Goal: Task Accomplishment & Management: Complete application form

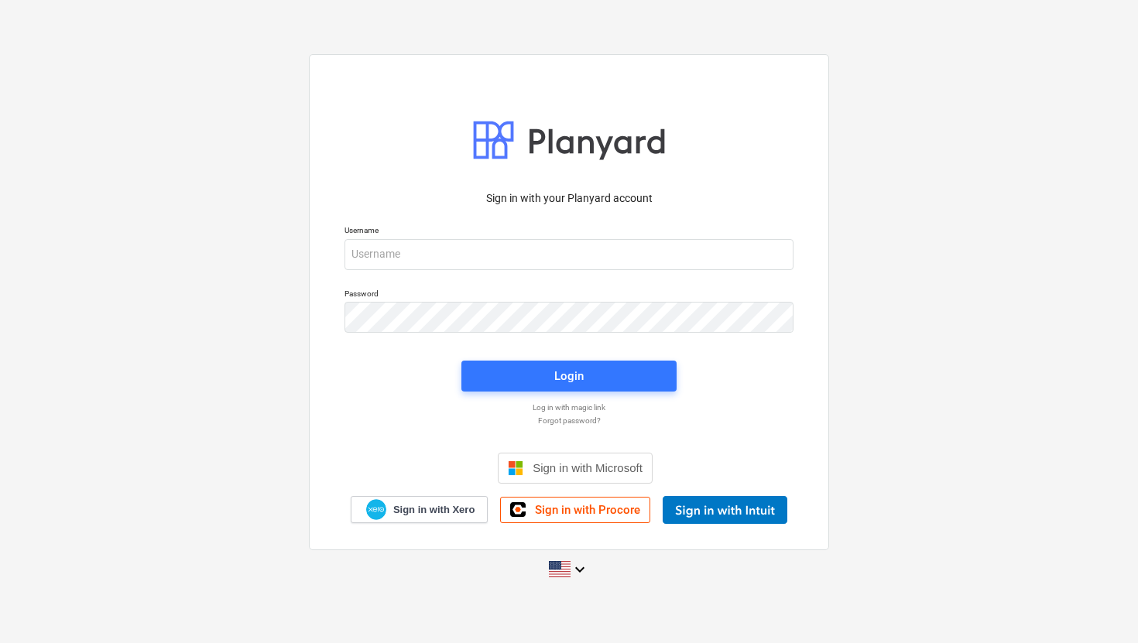
click at [721, 578] on div "Sign in with your Planyard account Username Password Login Log in with magic li…" at bounding box center [569, 321] width 1138 height 643
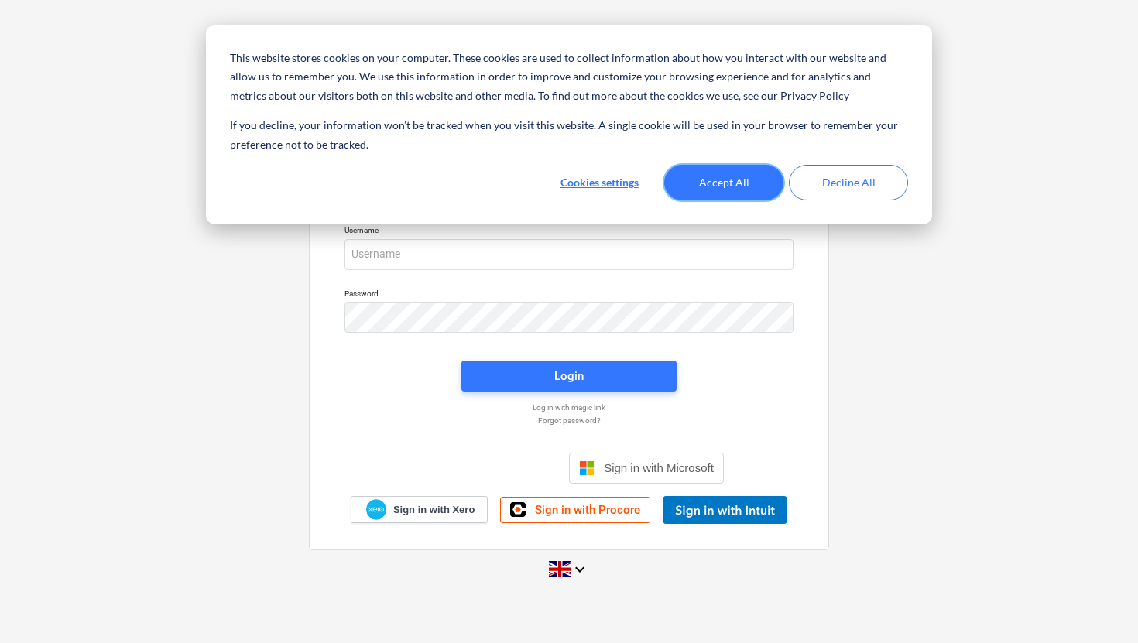
click at [721, 185] on button "Accept All" at bounding box center [723, 183] width 119 height 36
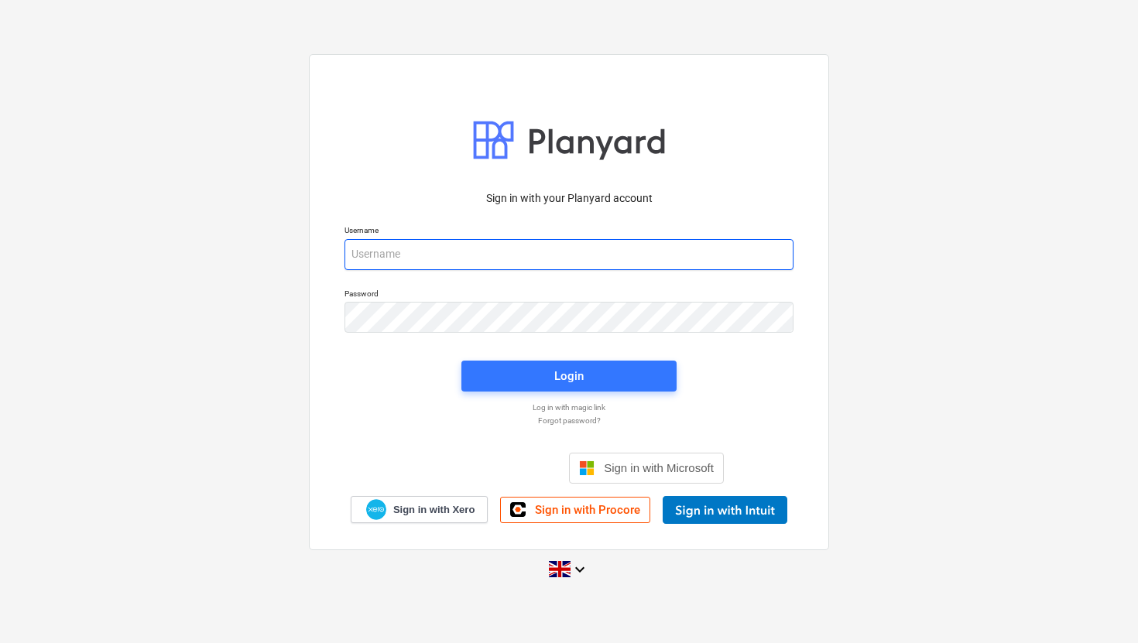
click at [467, 250] on input "email" at bounding box center [568, 254] width 449 height 31
type input "[EMAIL_ADDRESS][DOMAIN_NAME]"
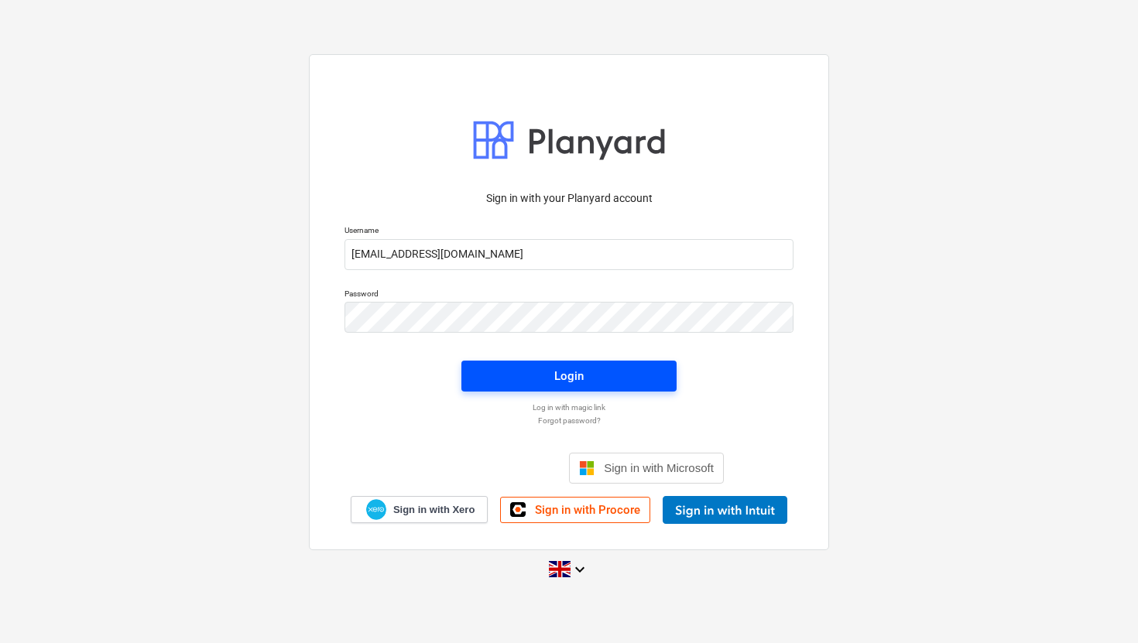
click at [502, 375] on span "Login" at bounding box center [569, 376] width 178 height 20
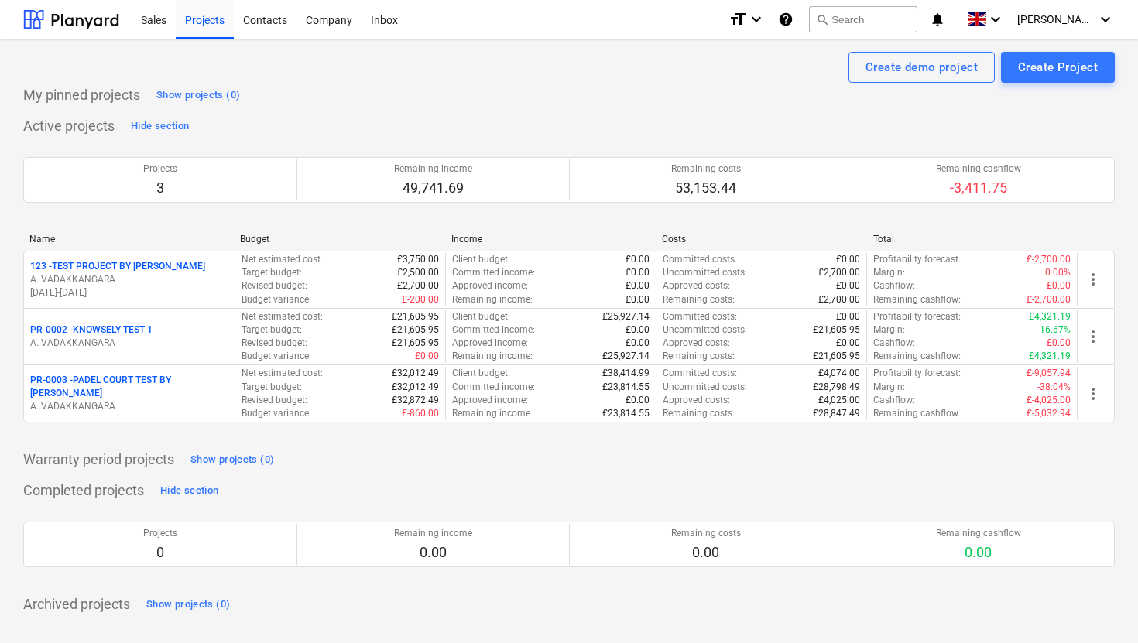
click at [793, 22] on icon "help" at bounding box center [785, 19] width 15 height 19
click at [148, 14] on div "Sales" at bounding box center [154, 18] width 44 height 39
click at [158, 17] on div "Sales" at bounding box center [154, 18] width 44 height 39
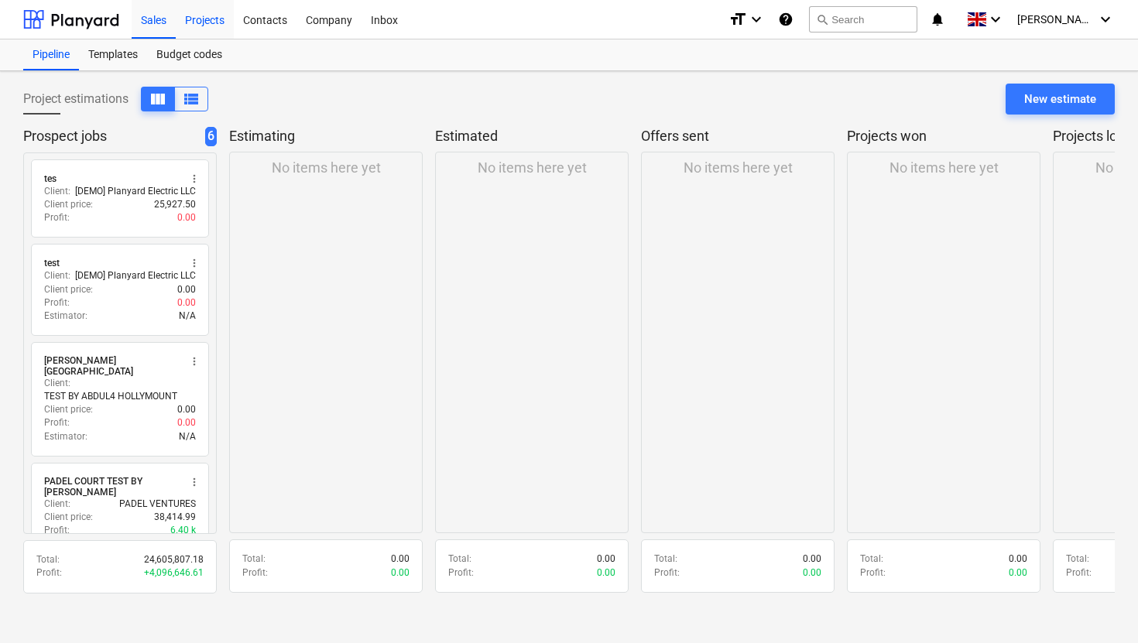
click at [211, 26] on div "Projects" at bounding box center [205, 18] width 58 height 39
click at [203, 20] on div "Projects" at bounding box center [205, 18] width 58 height 39
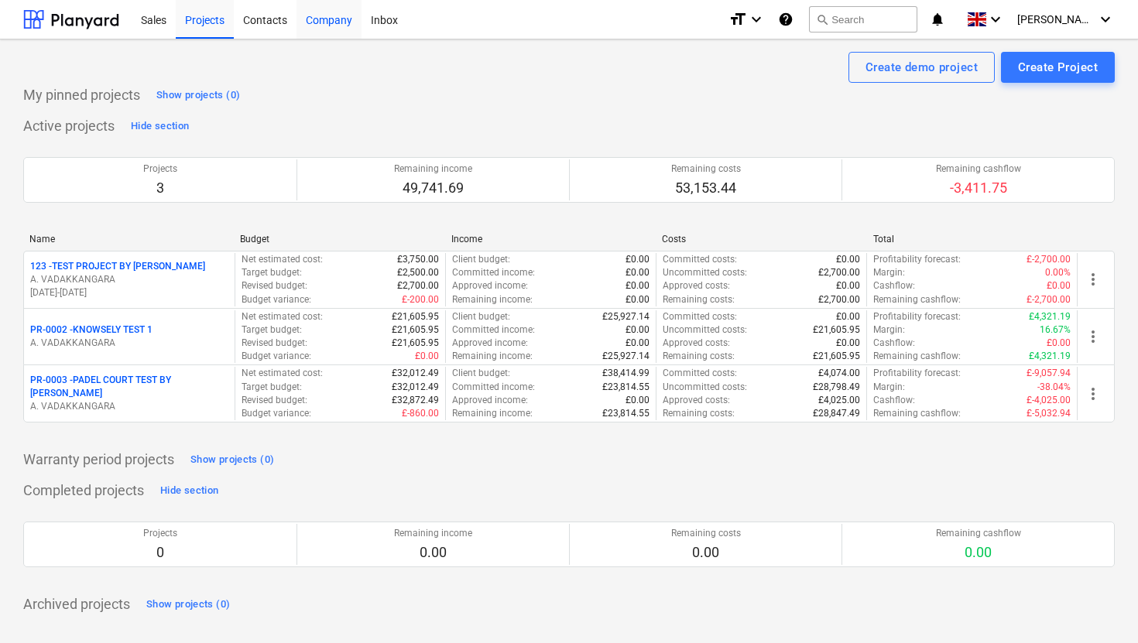
click at [336, 23] on div "Company" at bounding box center [328, 18] width 65 height 39
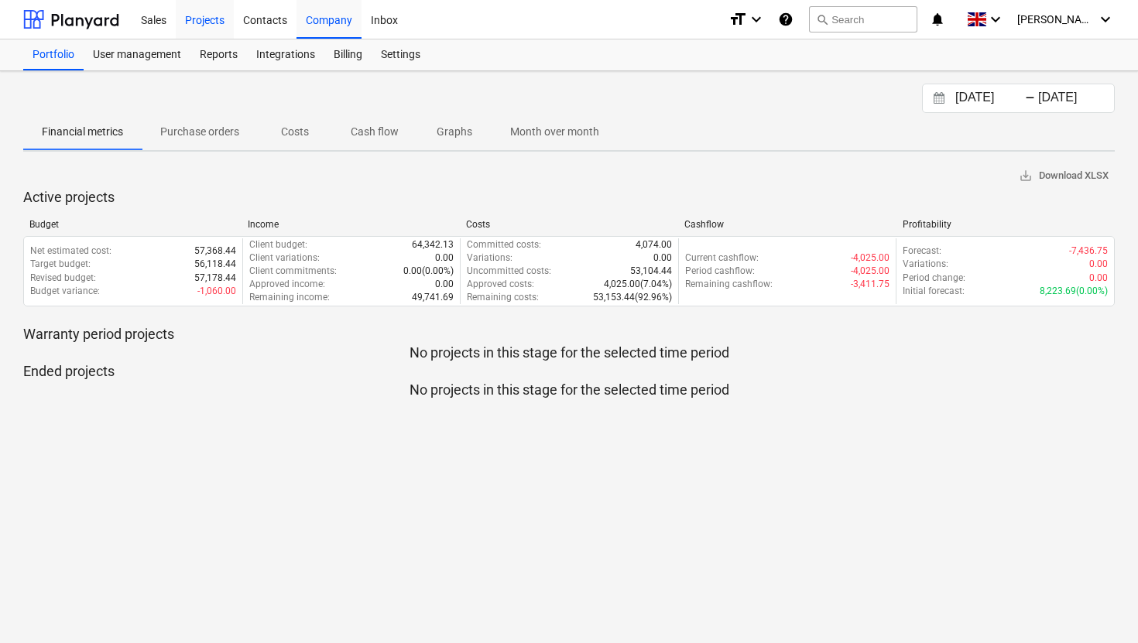
click at [205, 19] on div "Projects" at bounding box center [205, 18] width 58 height 39
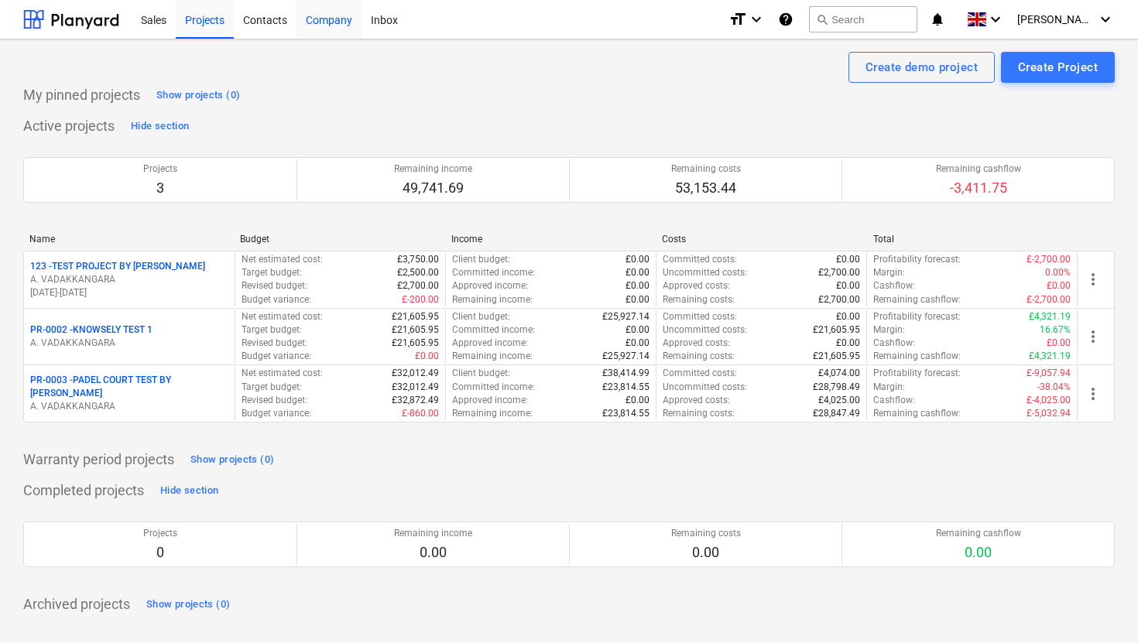
click at [330, 20] on div "Company" at bounding box center [328, 18] width 65 height 39
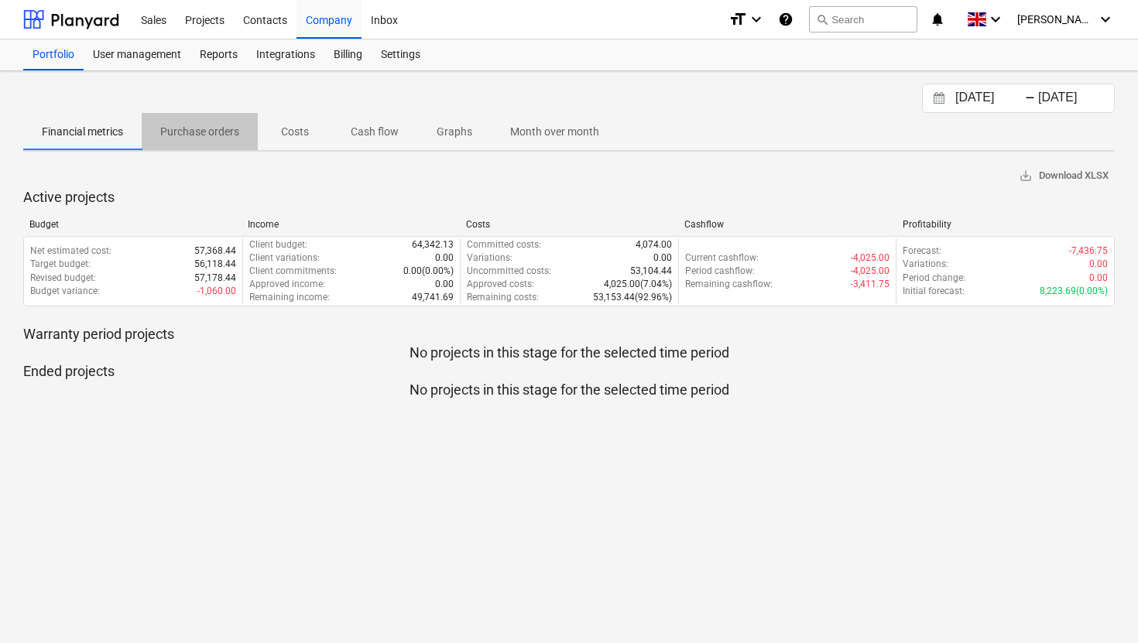
click at [202, 133] on p "Purchase orders" at bounding box center [199, 132] width 79 height 16
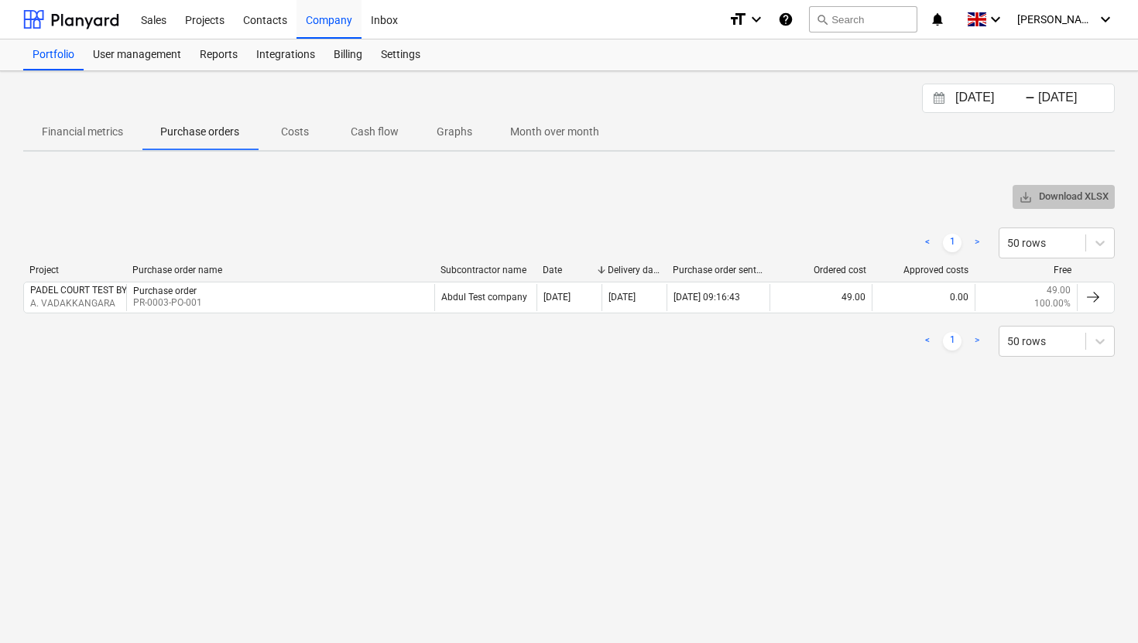
click at [1073, 201] on span "save_alt Download XLSX" at bounding box center [1064, 197] width 90 height 18
click at [808, 23] on div "format_size keyboard_arrow_down help search Search notifications 0 keyboard_arr…" at bounding box center [921, 19] width 386 height 39
click at [204, 21] on div "Projects" at bounding box center [205, 18] width 58 height 39
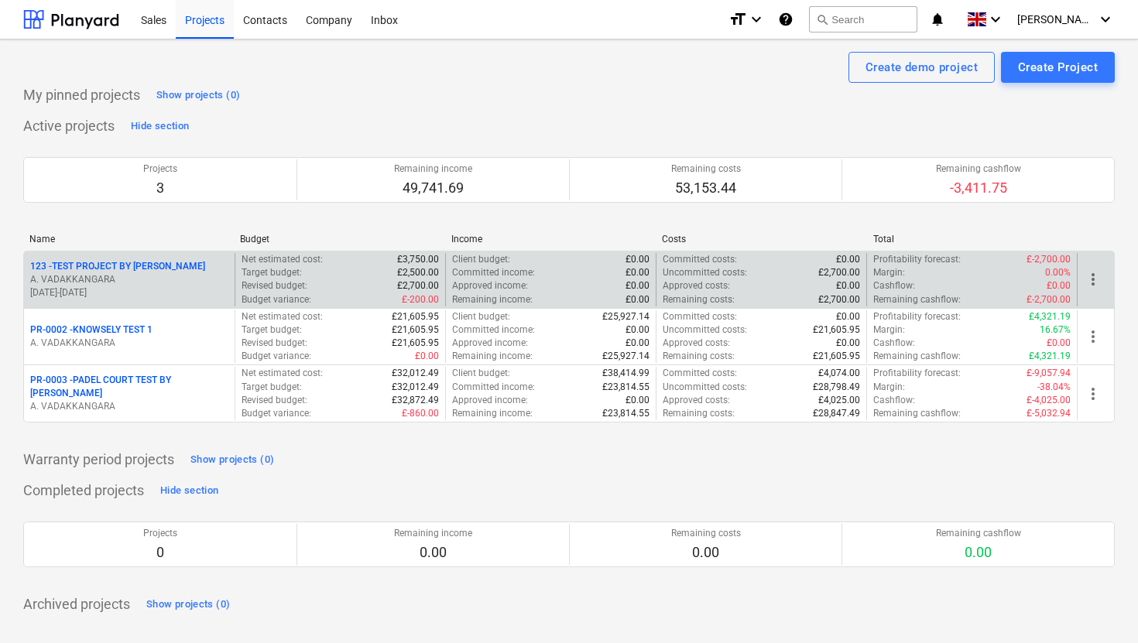
click at [145, 265] on p "123 - TEST PROJECT BY [PERSON_NAME]" at bounding box center [117, 266] width 175 height 13
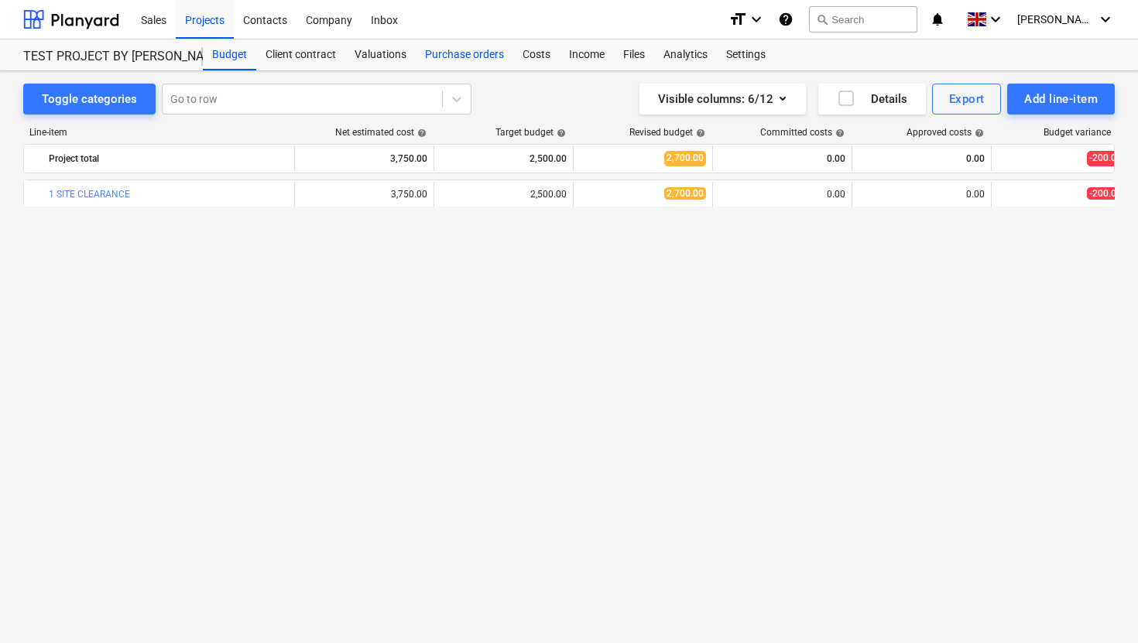
click at [474, 51] on div "Purchase orders" at bounding box center [465, 54] width 98 height 31
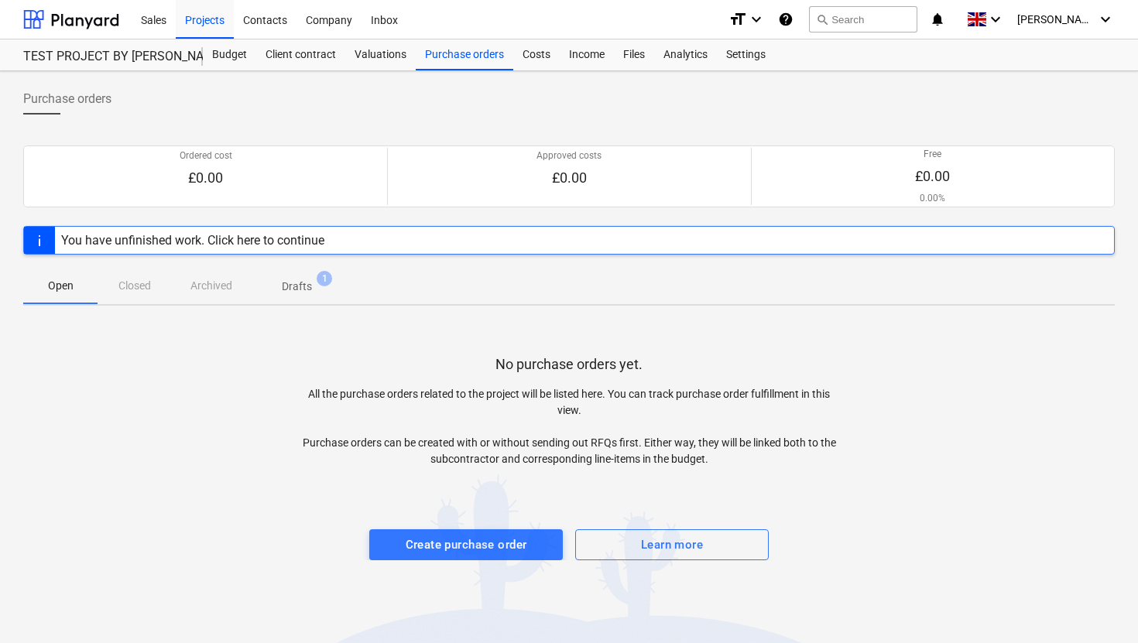
click at [310, 241] on div "You have unfinished work. Click here to continue" at bounding box center [192, 240] width 263 height 15
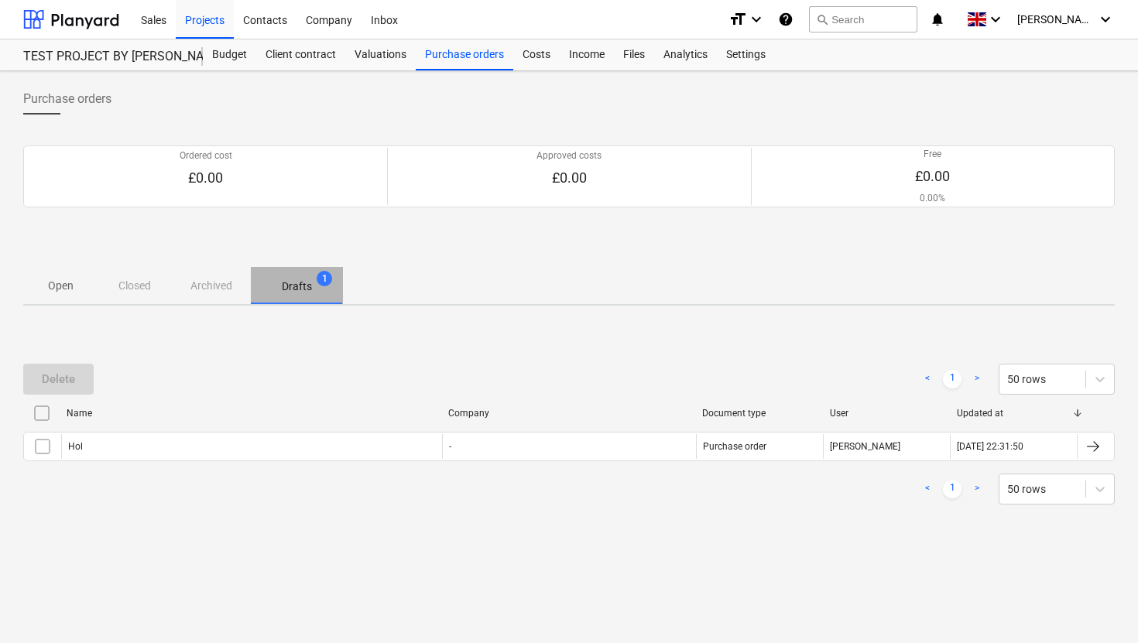
click at [324, 279] on span "1" at bounding box center [324, 278] width 15 height 15
click at [204, 283] on div "Open Closed Archived Drafts 1" at bounding box center [568, 285] width 1091 height 37
click at [125, 283] on div "Open Closed Archived Drafts 1" at bounding box center [568, 285] width 1091 height 37
click at [65, 287] on p "Open" at bounding box center [60, 286] width 37 height 16
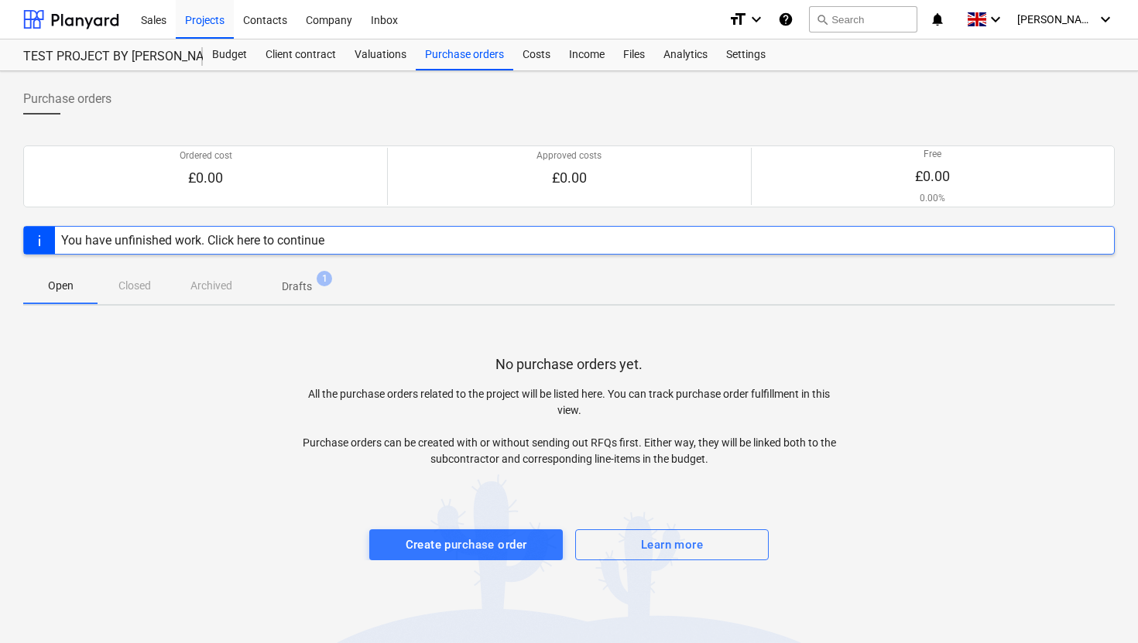
click at [312, 289] on span "Drafts 1" at bounding box center [296, 287] width 55 height 16
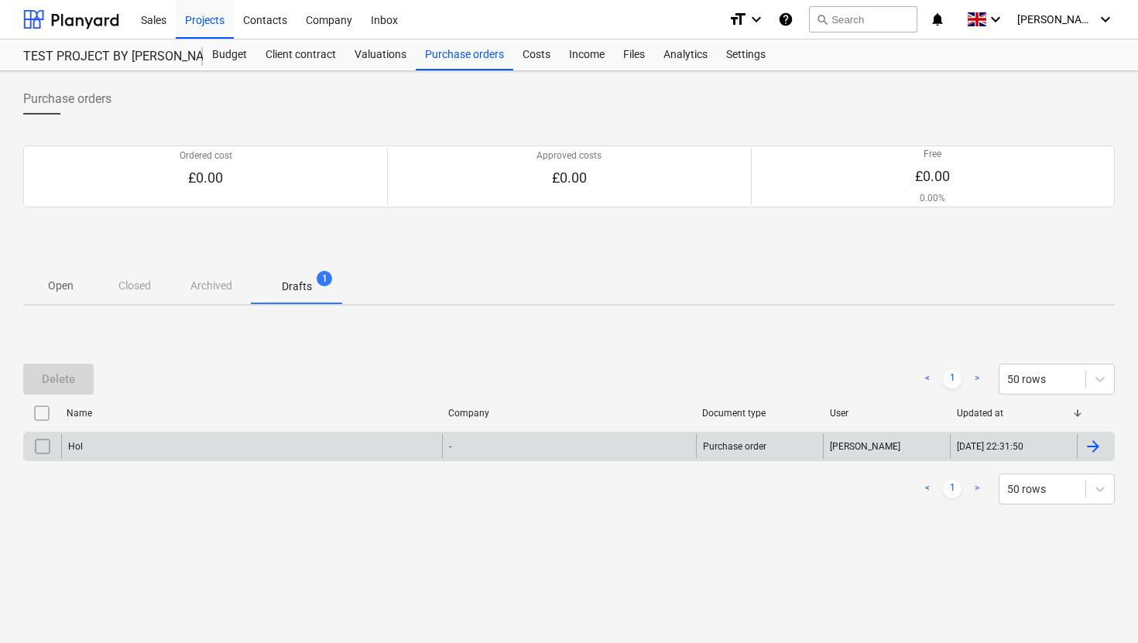
click at [1091, 447] on div at bounding box center [1093, 446] width 19 height 19
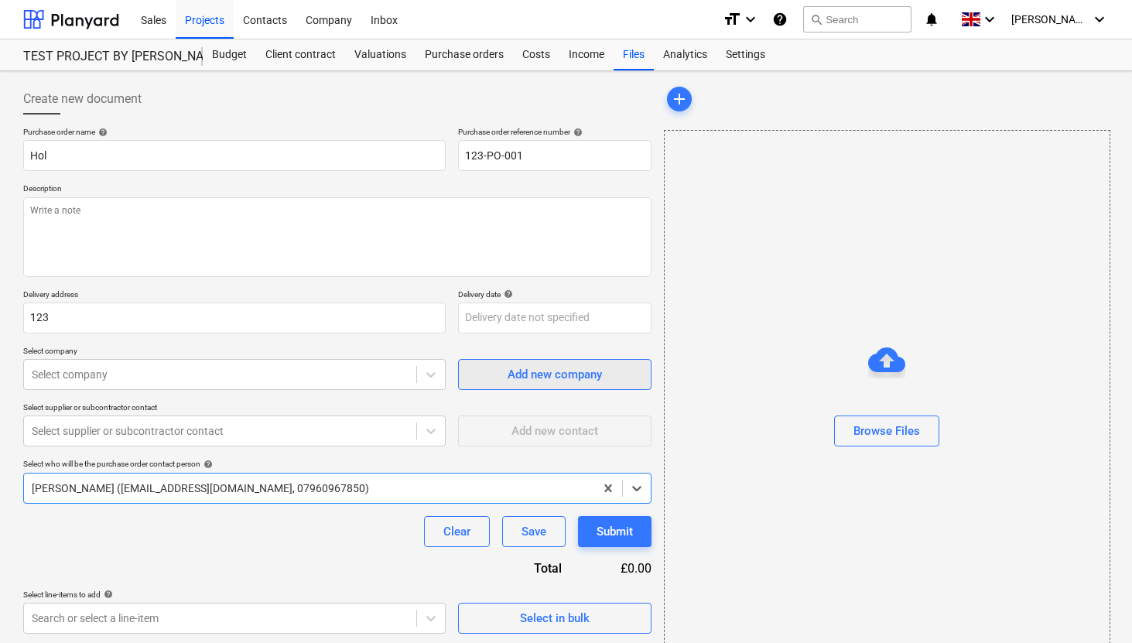
click at [515, 368] on div "Add new company" at bounding box center [555, 375] width 94 height 20
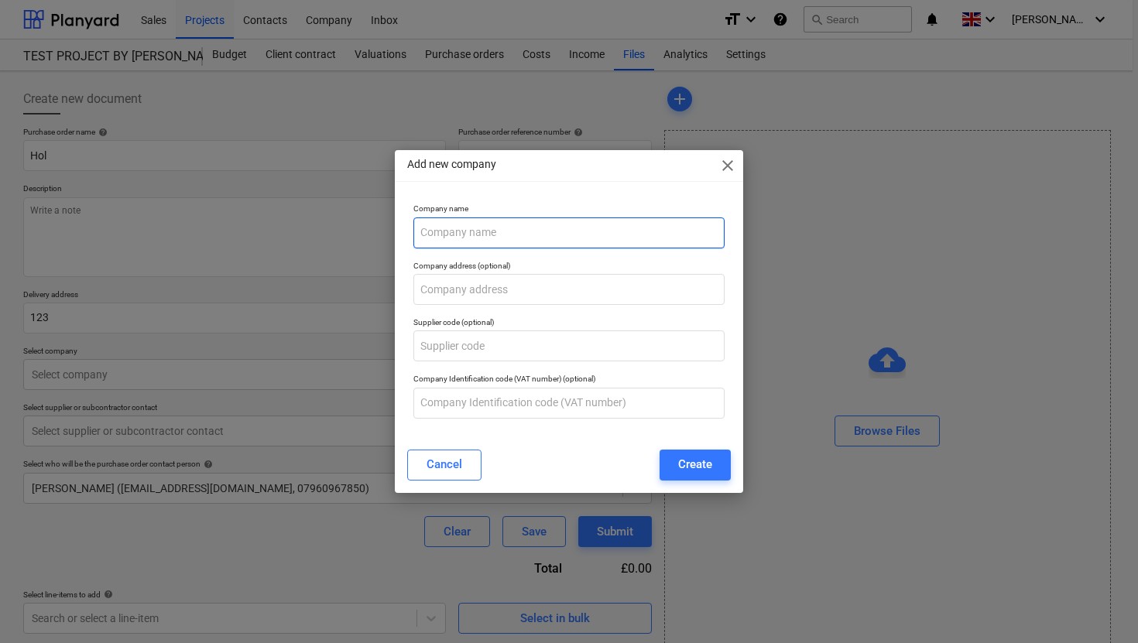
click at [598, 233] on input "text" at bounding box center [568, 232] width 311 height 31
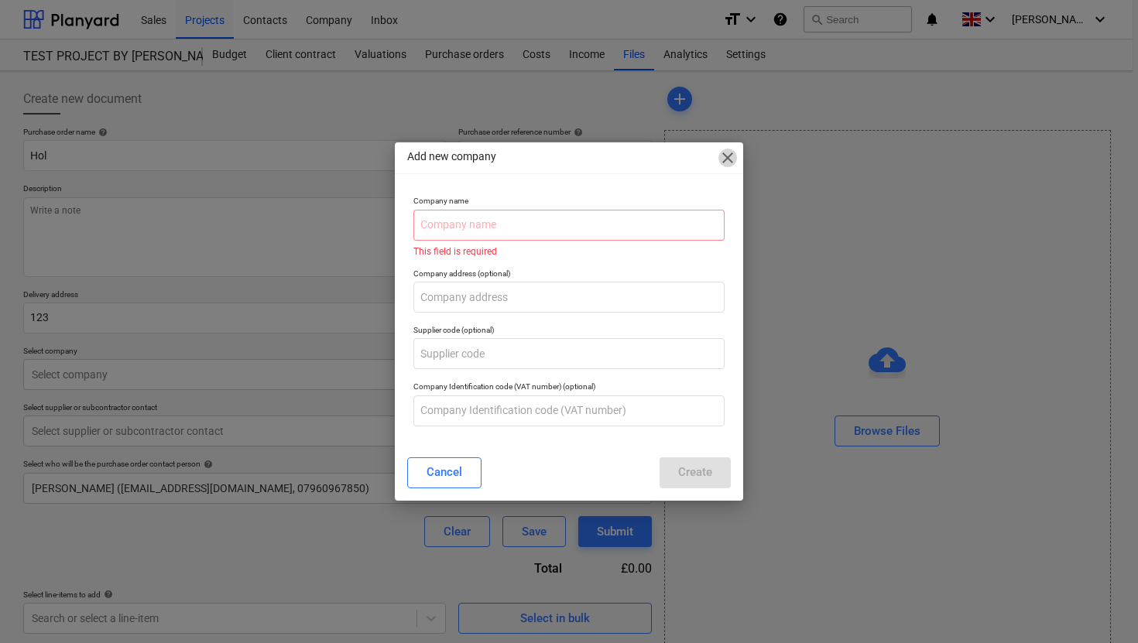
click at [730, 166] on span "close" at bounding box center [727, 158] width 19 height 19
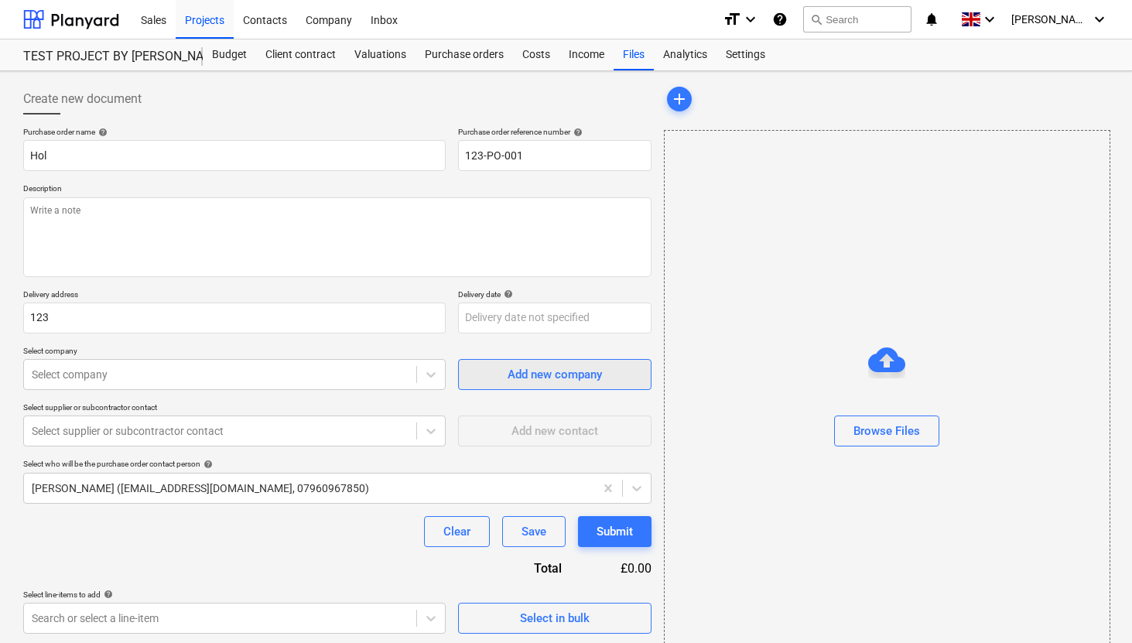
click at [578, 375] on div "Add new company" at bounding box center [555, 375] width 94 height 20
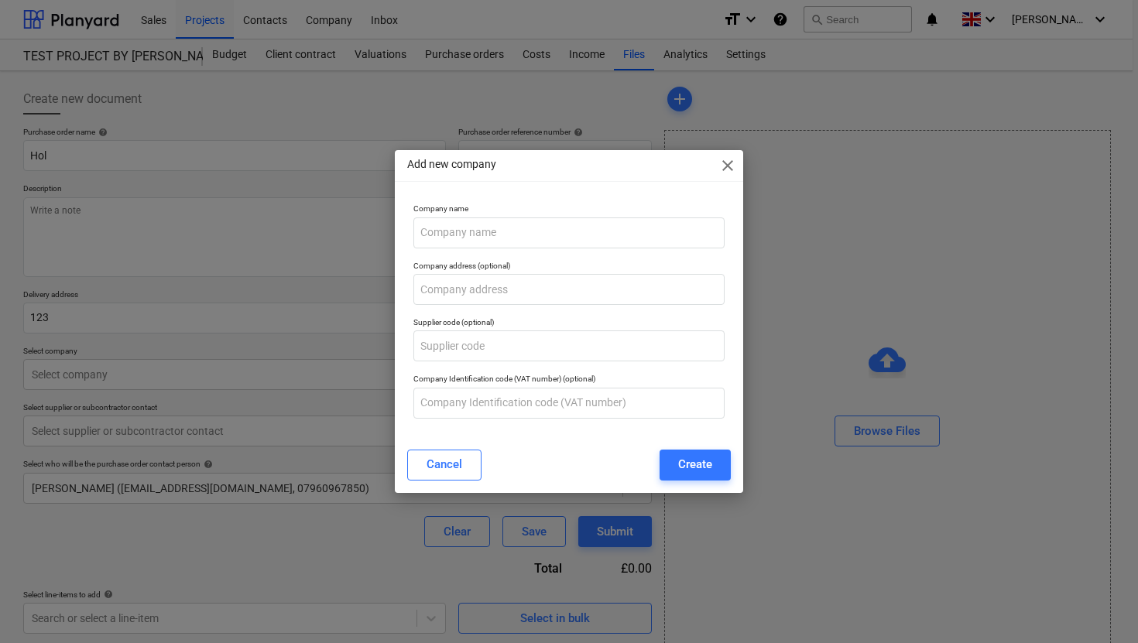
click at [724, 173] on span "close" at bounding box center [727, 165] width 19 height 19
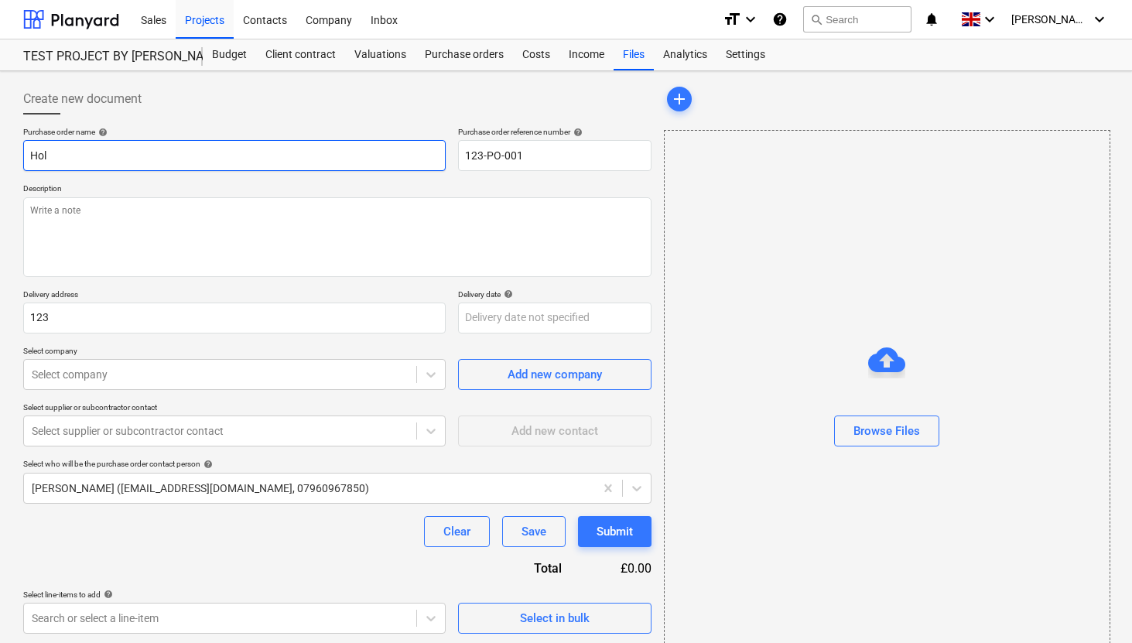
click at [101, 159] on input "Hol" at bounding box center [234, 155] width 423 height 31
type textarea "x"
type input "[PERSON_NAME]"
type textarea "x"
type input "[PERSON_NAME]"
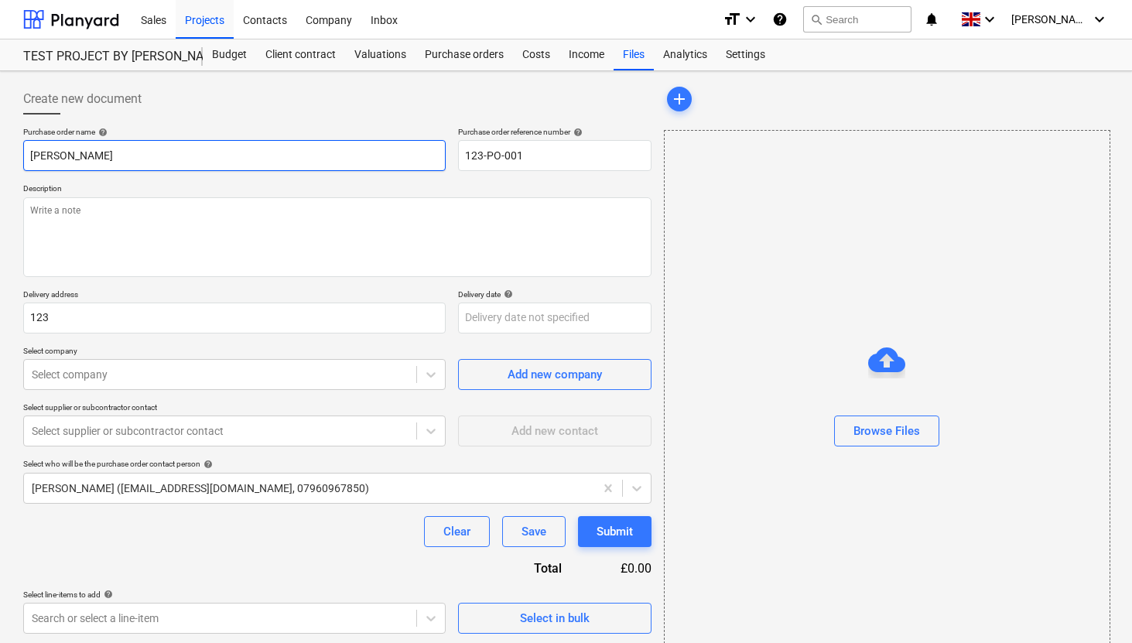
type textarea "x"
type input "Hollym"
type textarea "x"
type input "Hollymo"
type textarea "x"
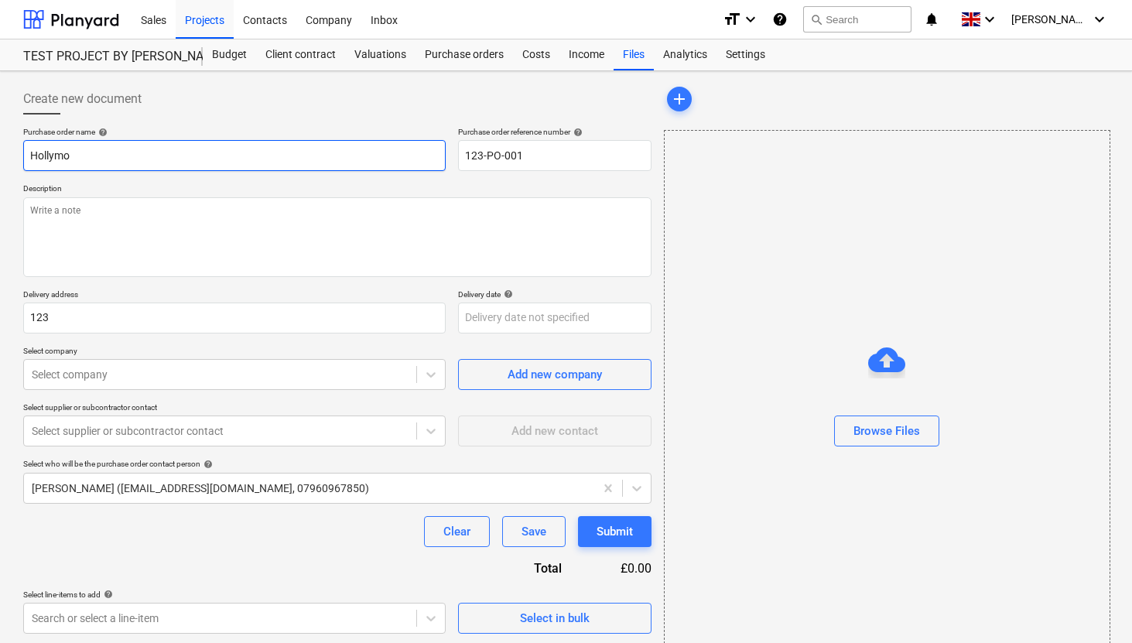
type input "Hollymou"
type textarea "x"
type input "Hollymout"
type textarea "x"
type input "Hollymoutn"
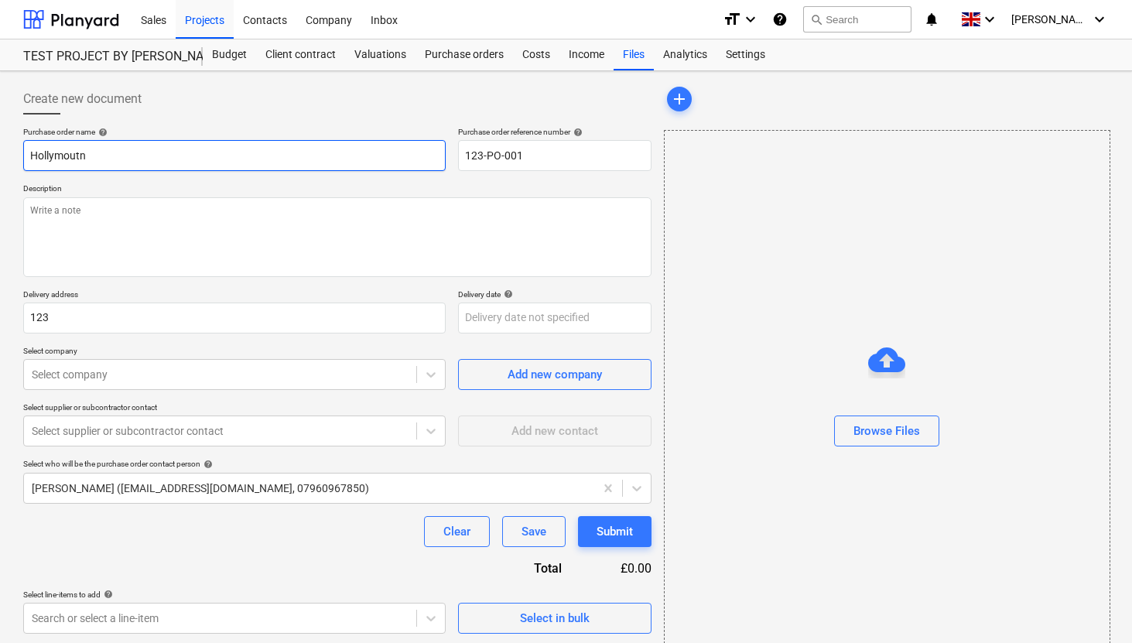
type textarea "x"
type input "Hollymoutn"
type textarea "x"
type input "Hollymoutn"
type textarea "x"
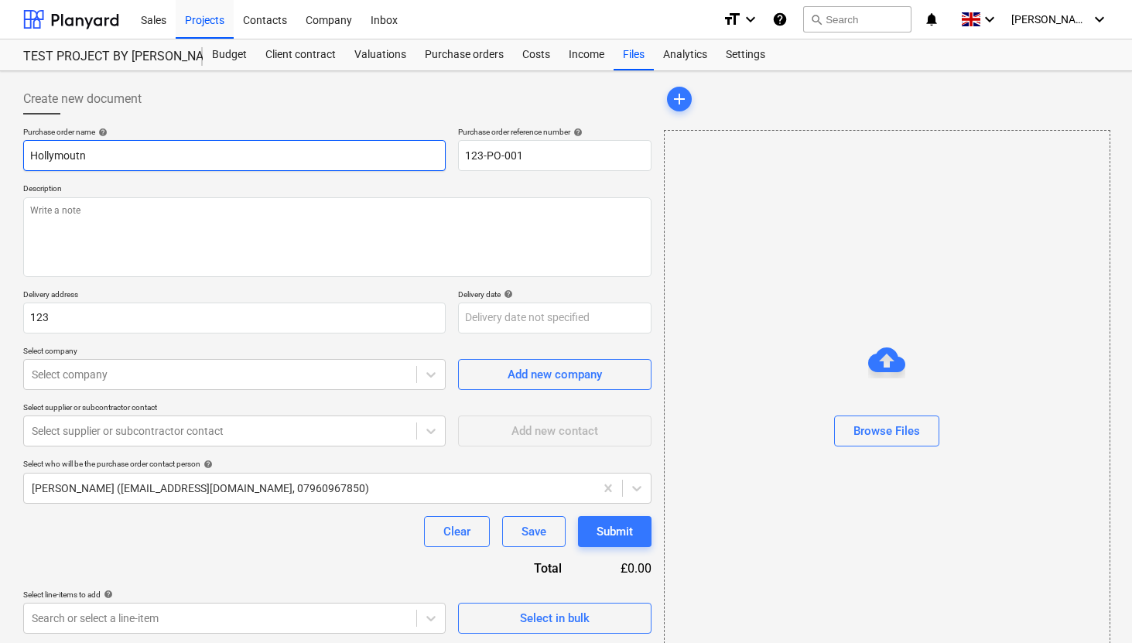
type input "Hollymout"
type textarea "x"
type input "Hollymou"
type textarea "x"
type input "Hollymoun"
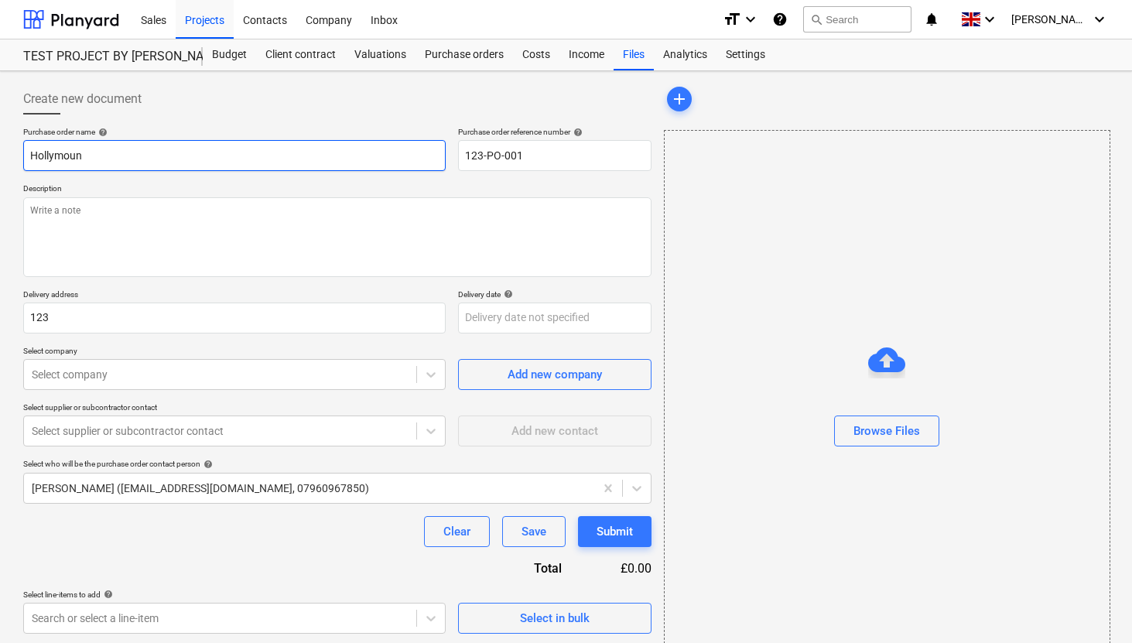
type textarea "x"
type input "Hollymount"
type textarea "x"
type input "Hollymount"
type textarea "x"
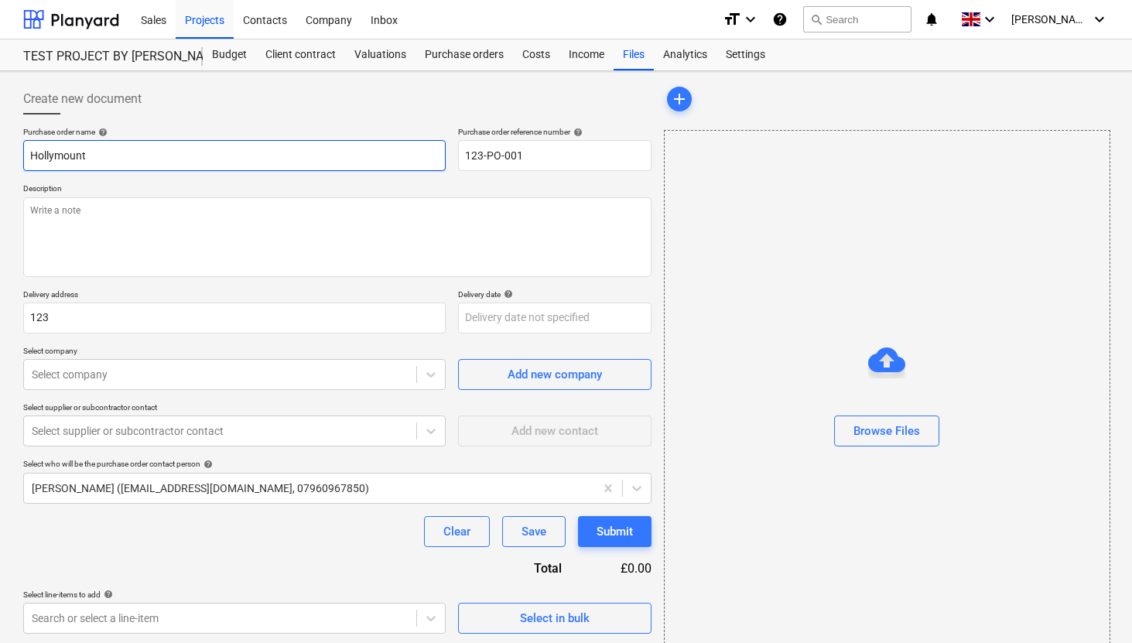
type input "Hollymount F"
type textarea "x"
type input "Hollymount Fa"
type textarea "x"
type input "Hollymount Far"
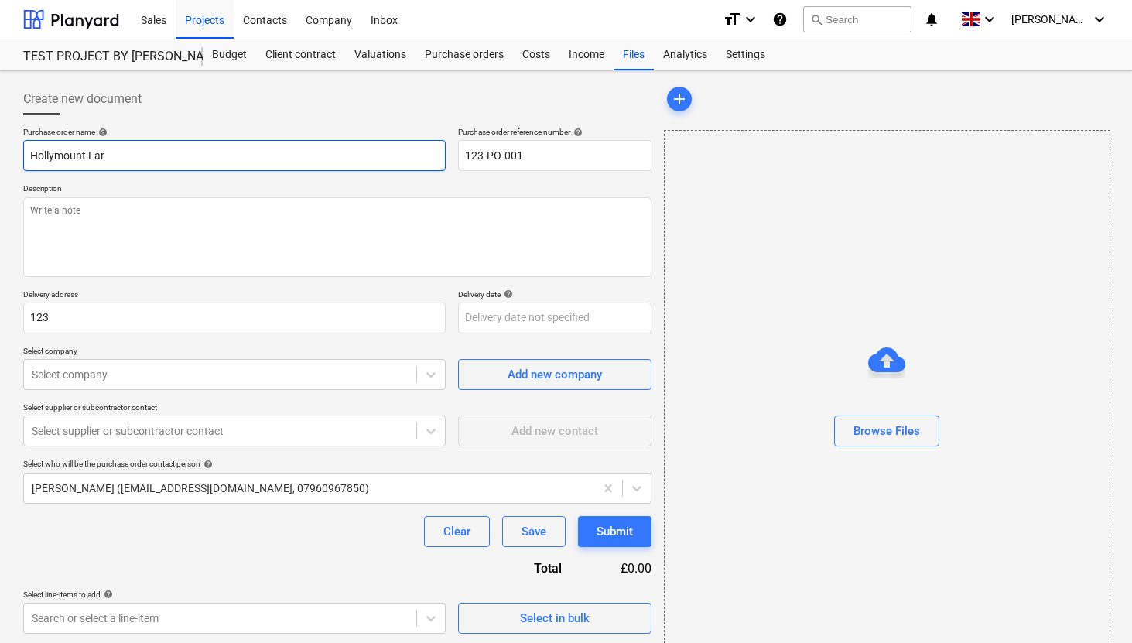
type textarea "x"
type input "[GEOGRAPHIC_DATA]"
type textarea "x"
type input "[GEOGRAPHIC_DATA]"
type textarea "x"
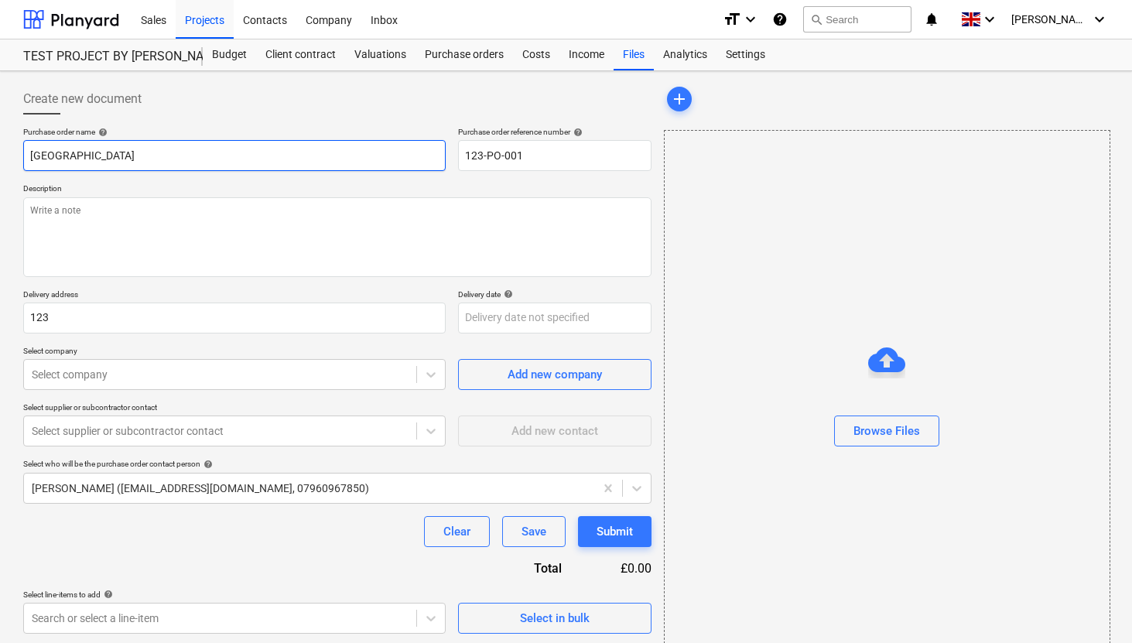
type input "Hollymount Farm T"
type textarea "x"
type input "Hollymount Farm Te"
type textarea "x"
type input "Hollymount Farm Tes"
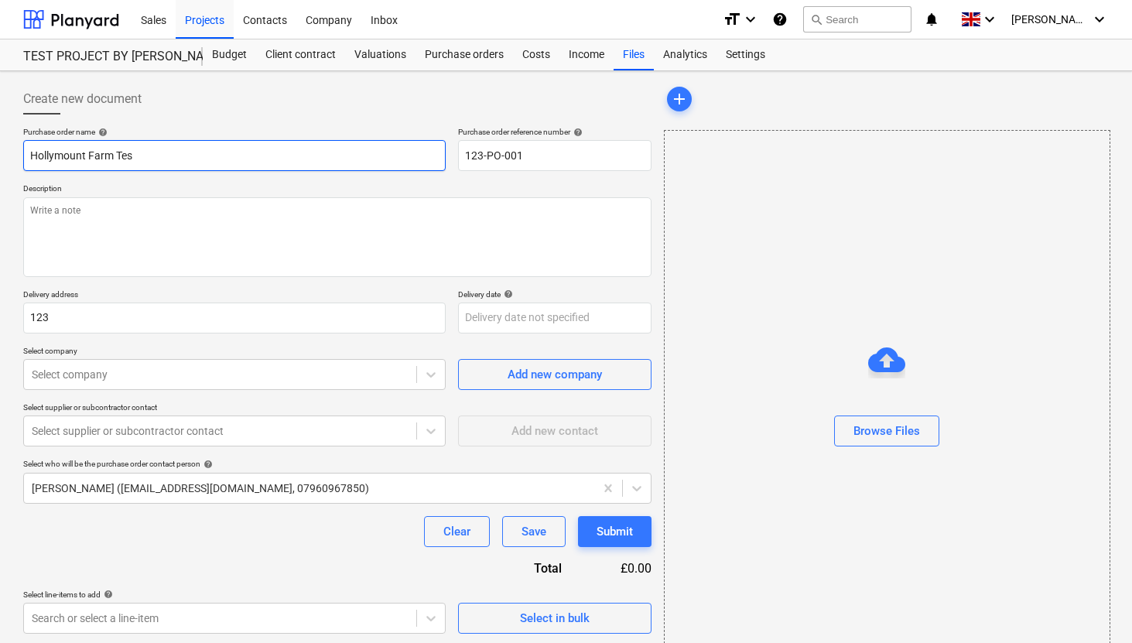
type textarea "x"
type input "Hollymount Farm Test"
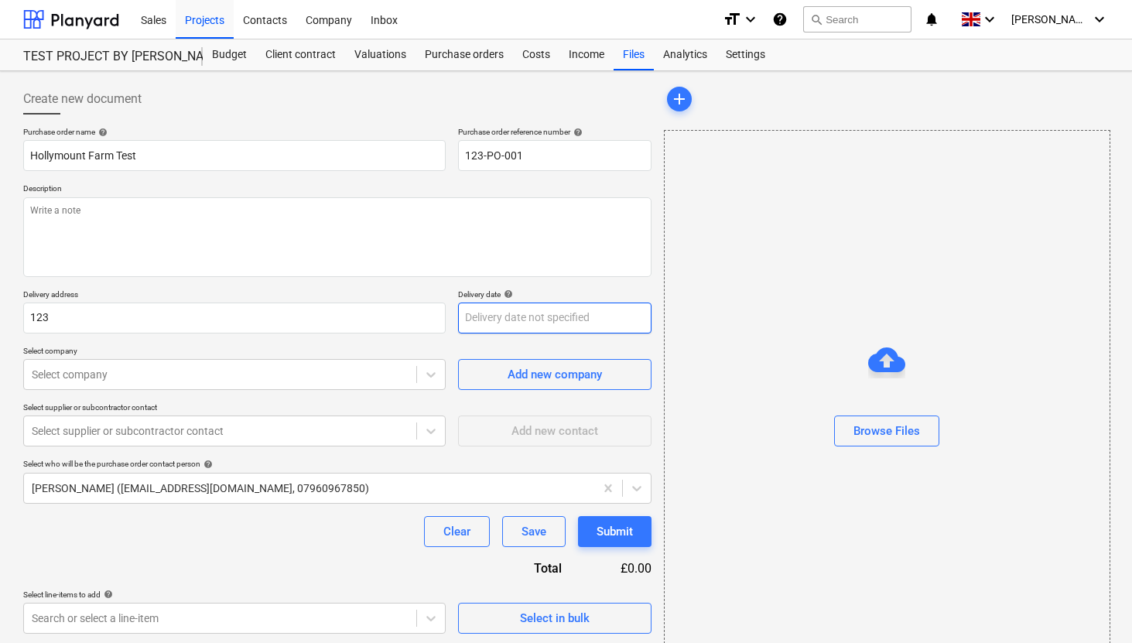
click at [539, 316] on body "This website stores cookies on your computer. These cookies are used to collect…" at bounding box center [566, 321] width 1132 height 643
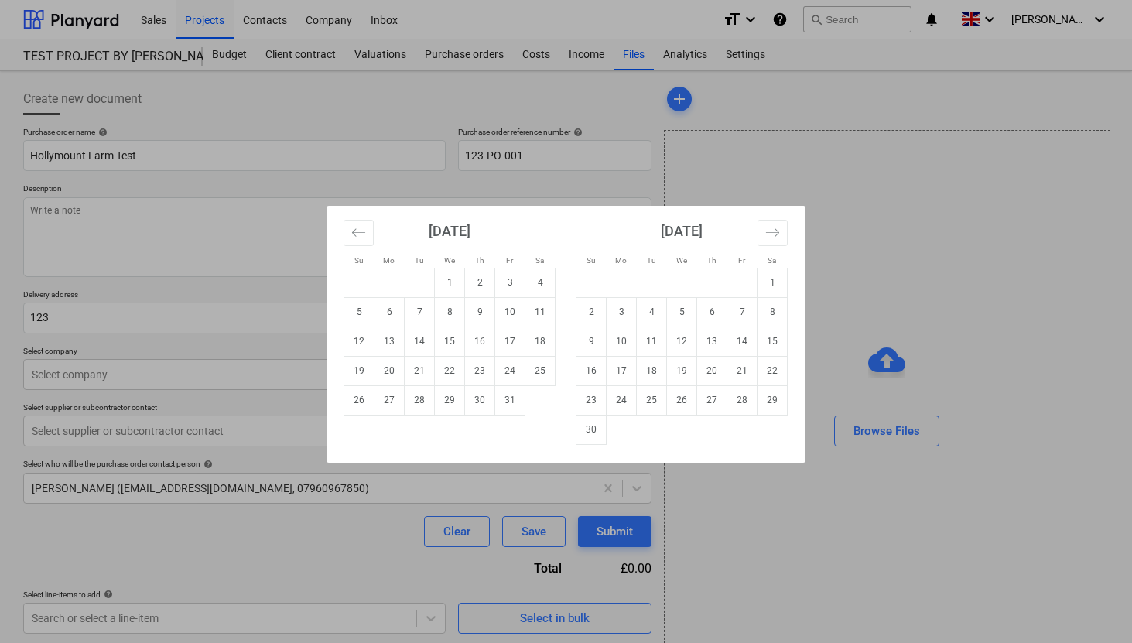
click at [218, 277] on div "Su Mo Tu We Th Fr Sa Su Mo Tu We Th Fr Sa [DATE] 1 2 3 4 5 6 7 8 9 10 11 12 13 …" at bounding box center [566, 321] width 1132 height 643
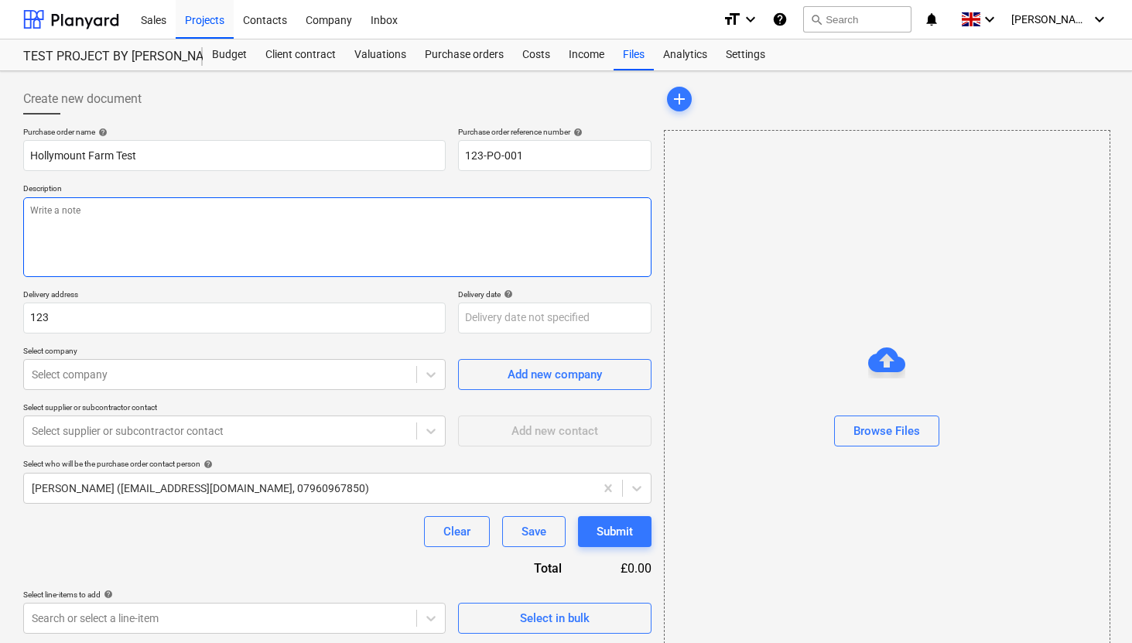
click at [144, 217] on textarea at bounding box center [337, 237] width 628 height 80
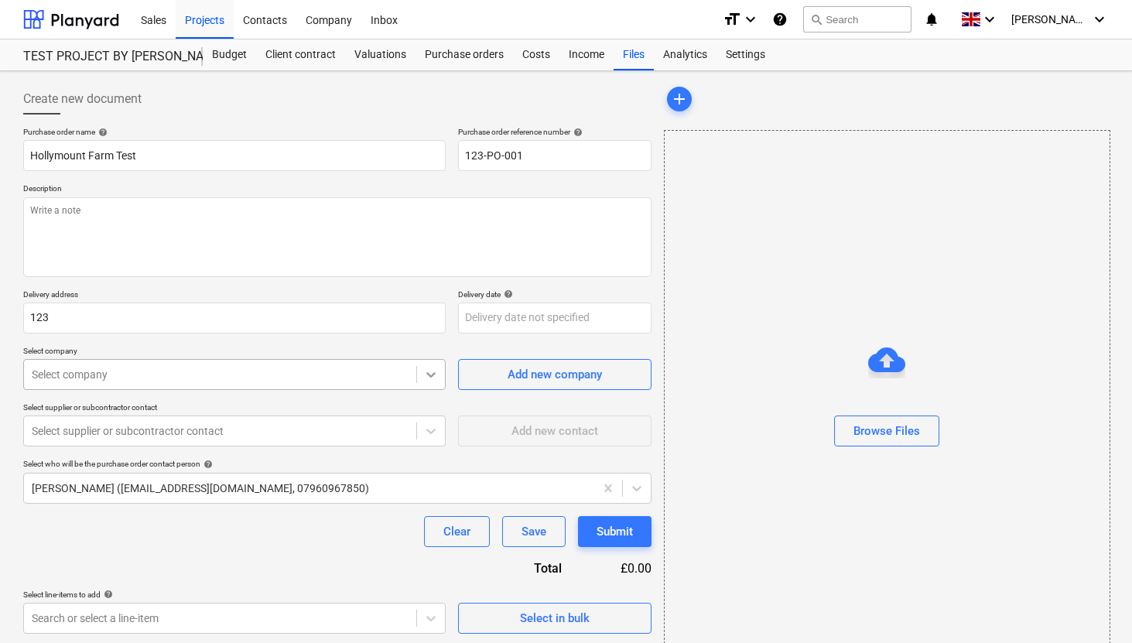
click at [433, 383] on div at bounding box center [431, 375] width 28 height 28
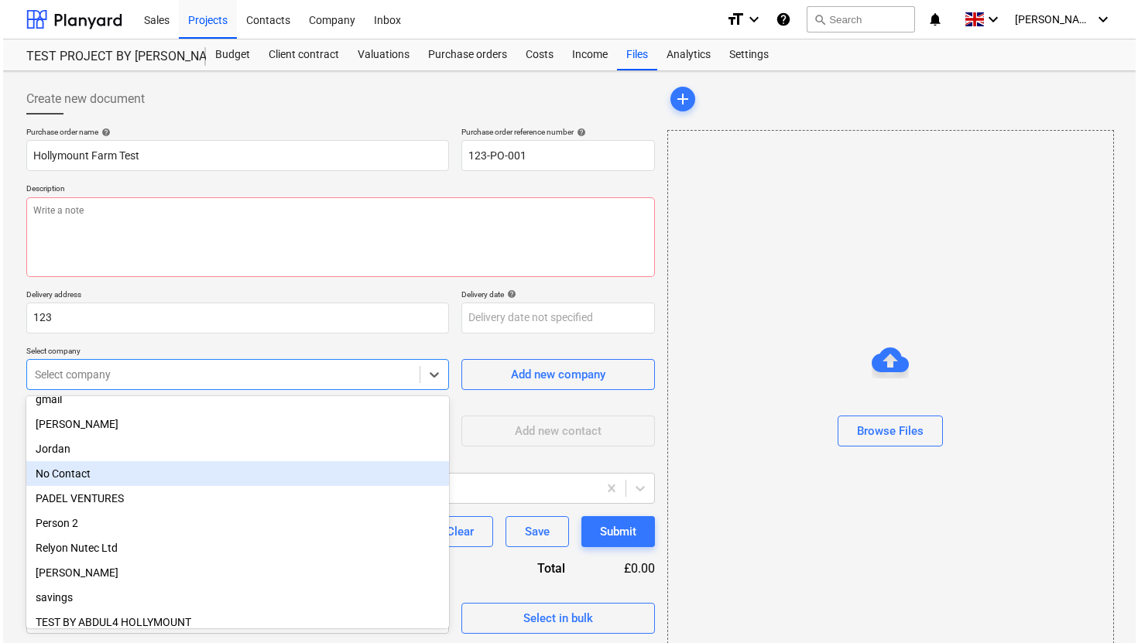
scroll to position [227, 0]
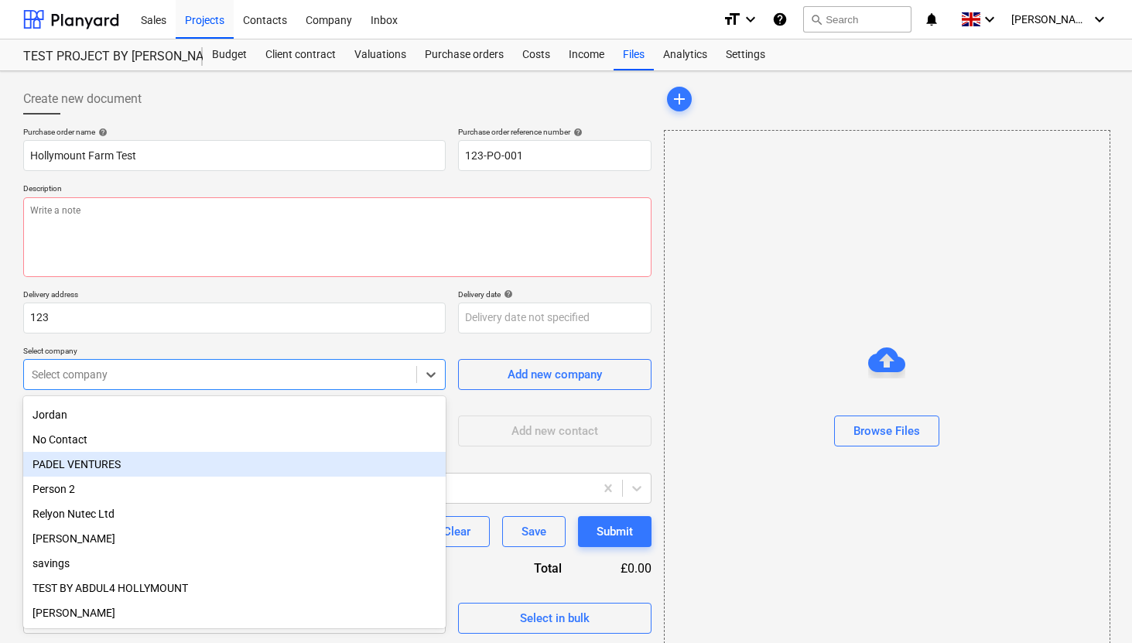
click at [522, 402] on div "Add new contact" at bounding box center [554, 424] width 193 height 44
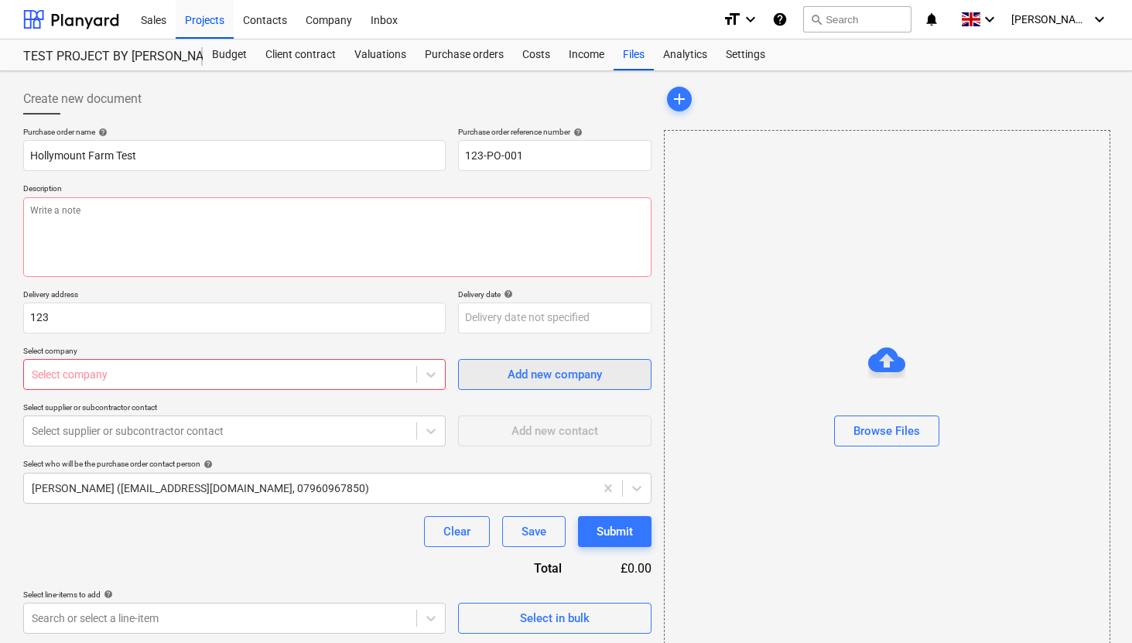
click at [528, 376] on div "Add new company" at bounding box center [555, 375] width 94 height 20
type textarea "x"
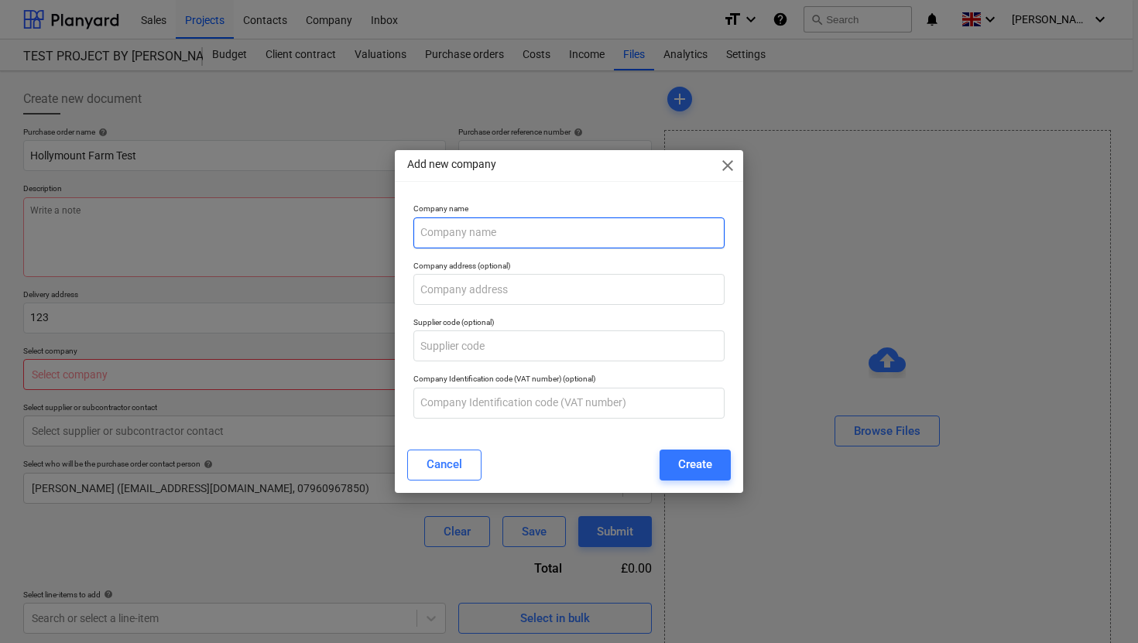
click at [455, 244] on input "text" at bounding box center [568, 232] width 311 height 31
type input "MKM Supplies"
